Goal: Check status: Check status

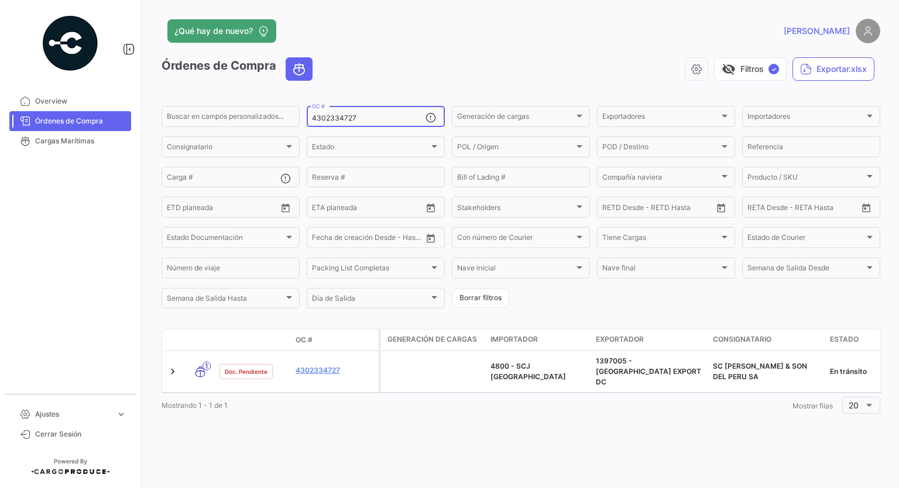
drag, startPoint x: 359, startPoint y: 120, endPoint x: 248, endPoint y: 128, distance: 111.5
click at [0, 0] on div "Buscar en [PERSON_NAME] personalizados... 4302334727 OC # Generación [PERSON_NA…" at bounding box center [0, 0] width 0 height 0
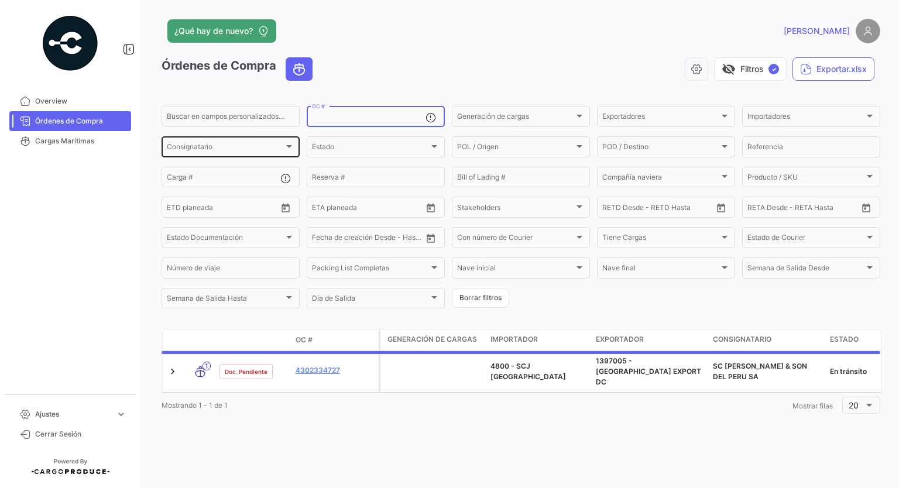
paste input "4302334727"
type input "4302334727"
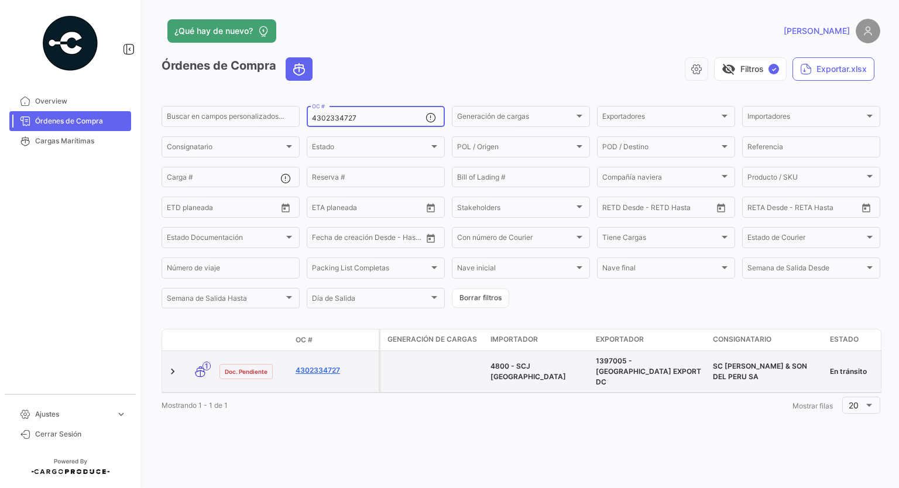
click at [334, 366] on link "4302334727" at bounding box center [335, 370] width 78 height 11
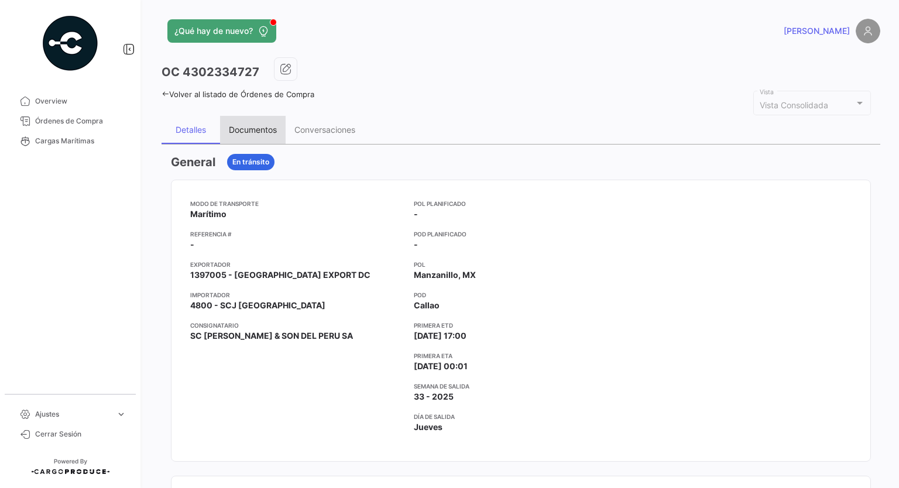
click at [260, 122] on div "Documentos" at bounding box center [253, 130] width 66 height 28
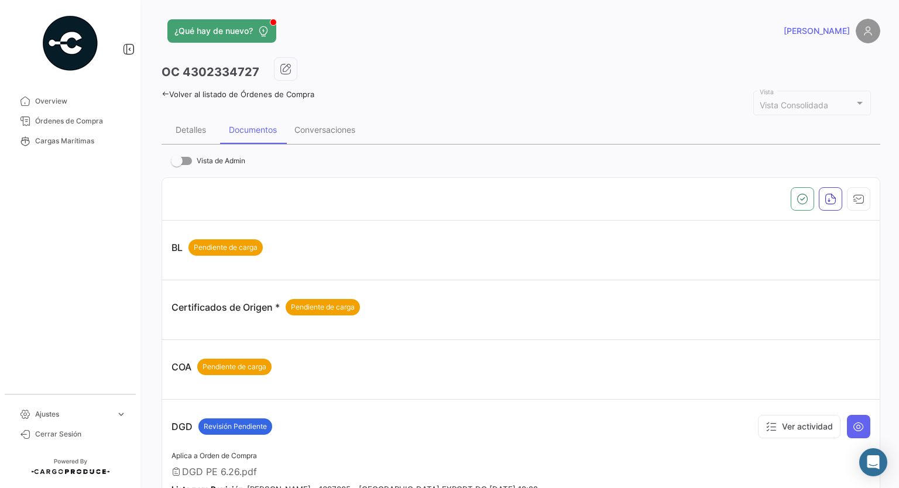
click at [835, 29] on span "[PERSON_NAME]" at bounding box center [817, 31] width 66 height 12
click at [63, 431] on span "Cerrar Sesión" at bounding box center [80, 434] width 91 height 11
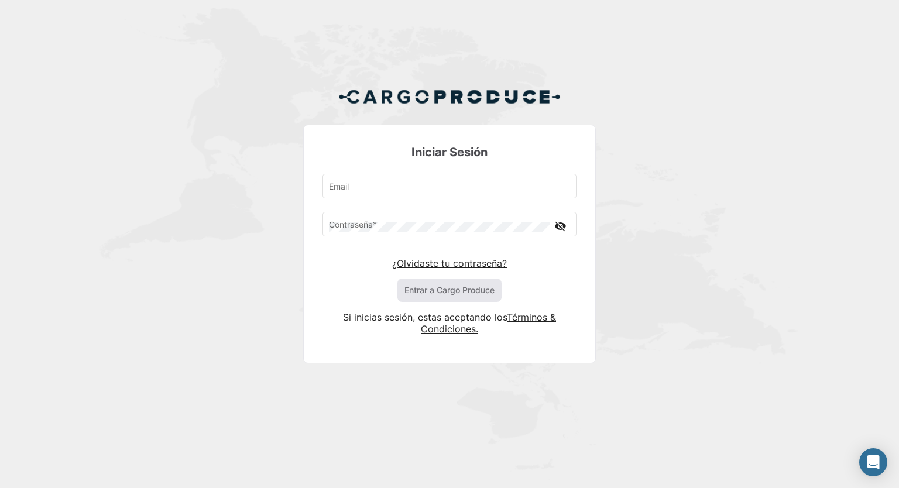
type input "[EMAIL_ADDRESS][DOMAIN_NAME]"
